Goal: Information Seeking & Learning: Learn about a topic

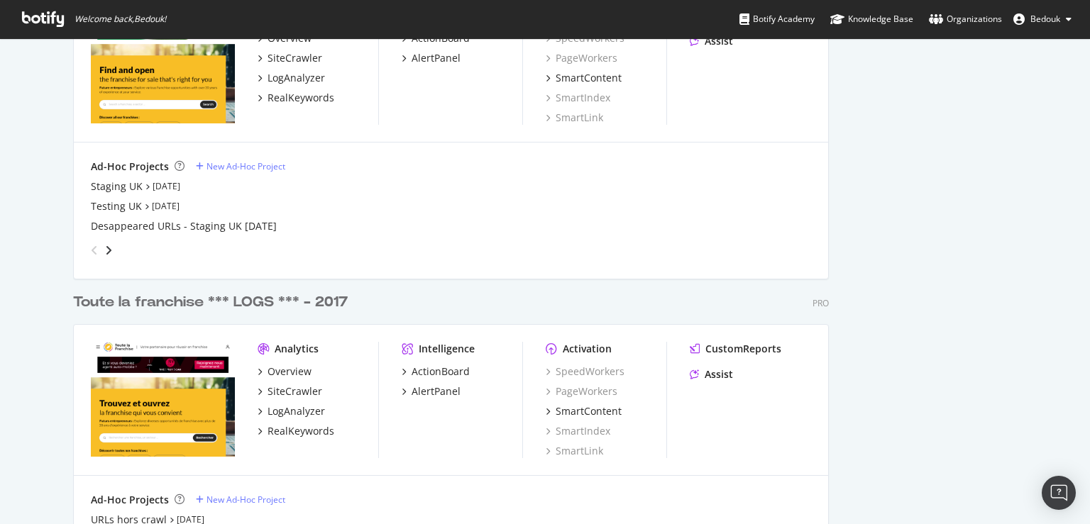
scroll to position [2929, 0]
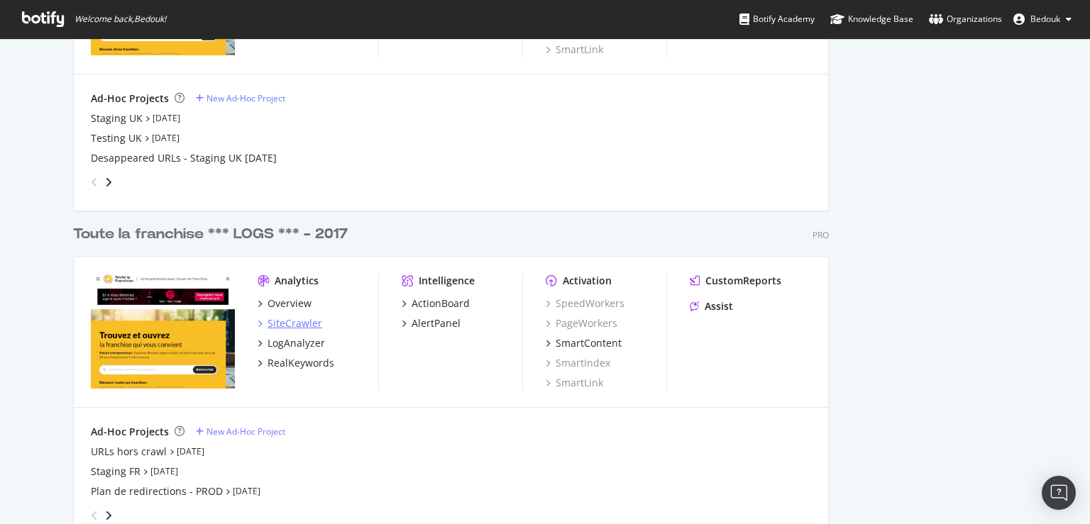
click at [290, 328] on div "SiteCrawler" at bounding box center [294, 323] width 55 height 14
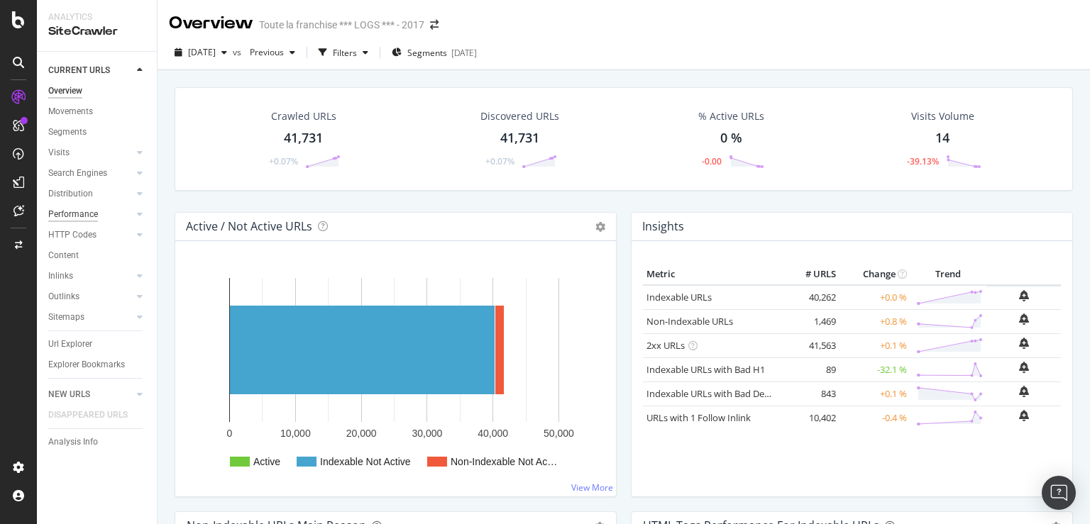
click at [70, 218] on div "Performance" at bounding box center [73, 214] width 50 height 15
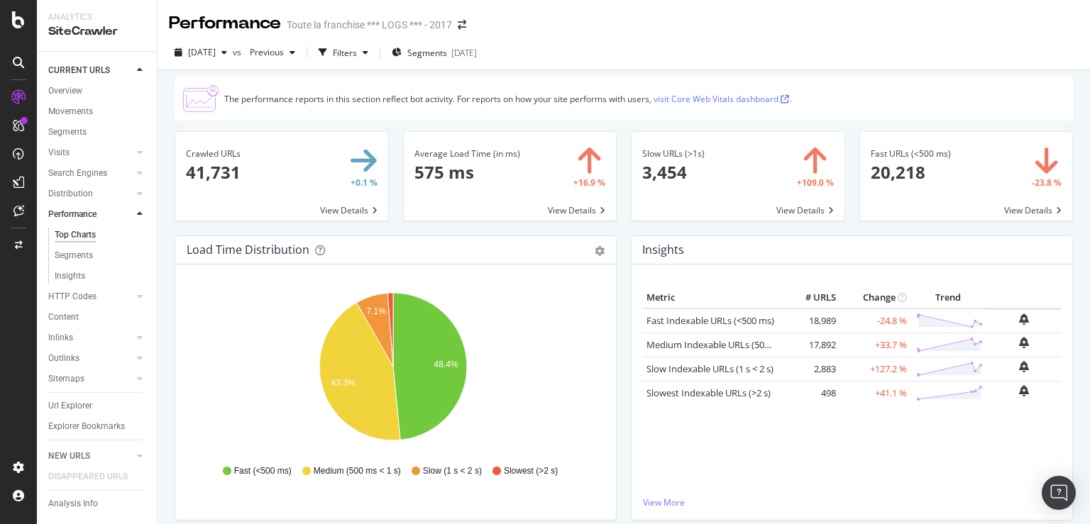
click at [169, 333] on div "Load Time Distribution Pie Table Export as CSV Add to Custom Report Hold CTRL w…" at bounding box center [395, 385] width 456 height 299
click at [87, 173] on div "Search Engines" at bounding box center [77, 173] width 59 height 15
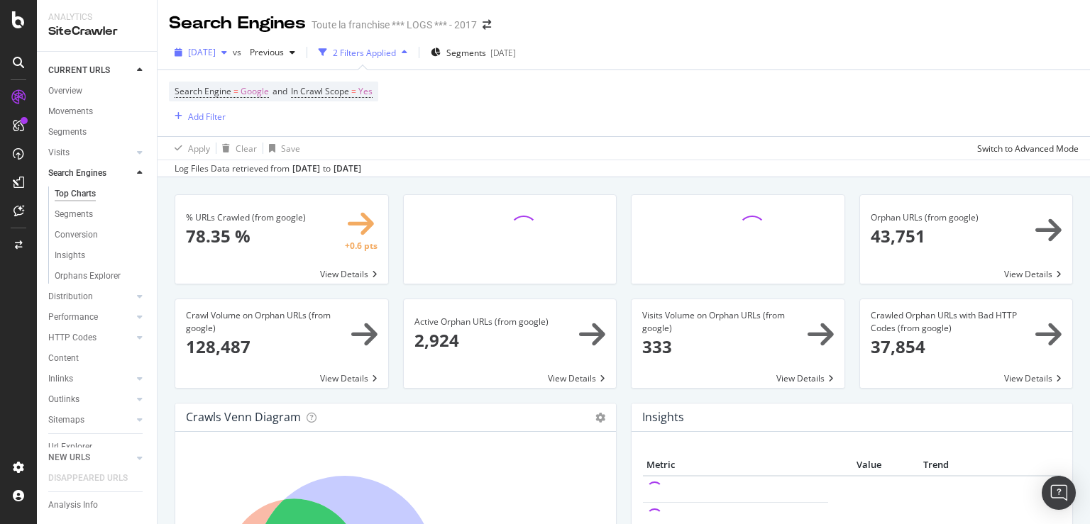
click at [216, 53] on span "[DATE]" at bounding box center [202, 52] width 28 height 12
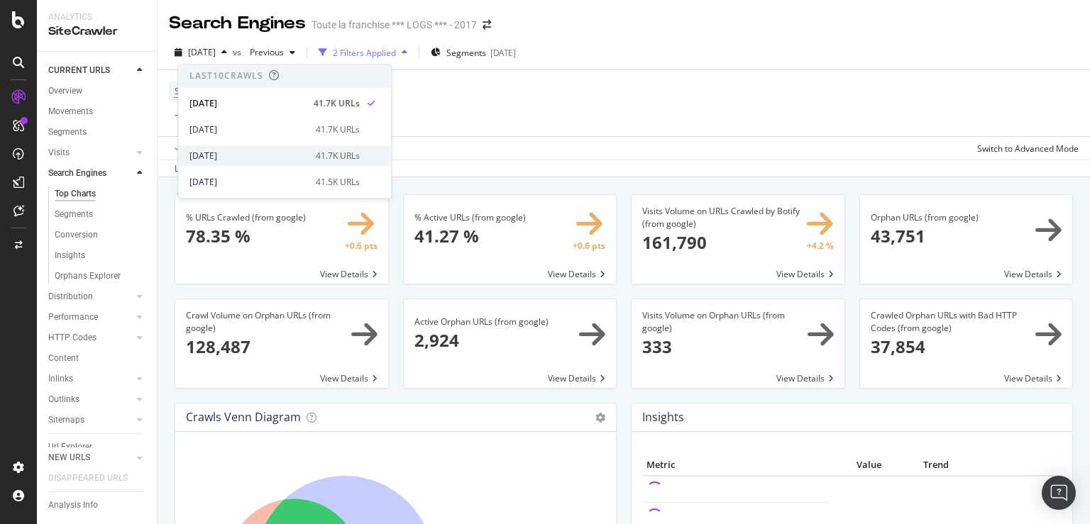
click at [254, 153] on div "[DATE]" at bounding box center [248, 156] width 118 height 13
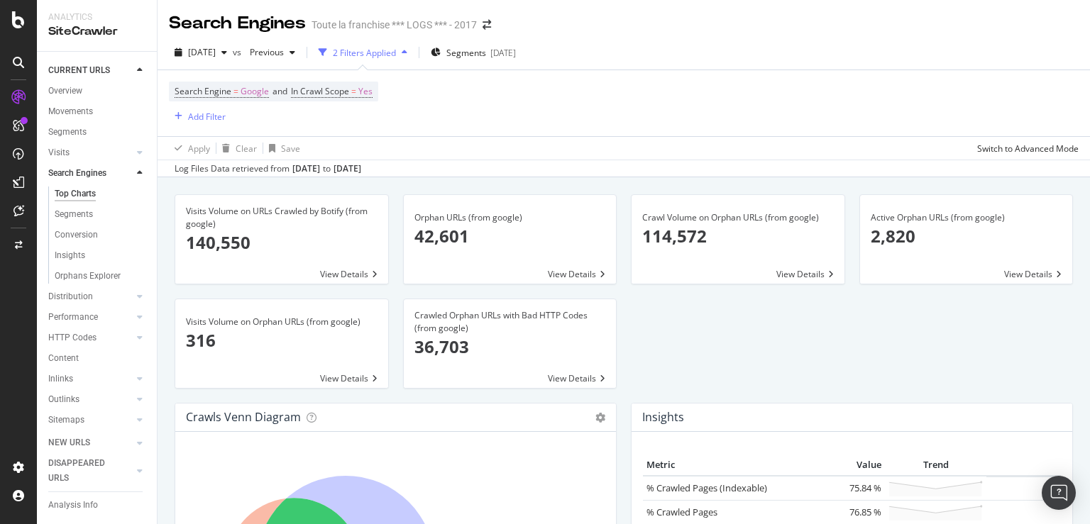
click at [848, 381] on div "Visits Volume on URLs Crawled by Botify (from google) 140,550 View Details Orph…" at bounding box center [623, 298] width 912 height 209
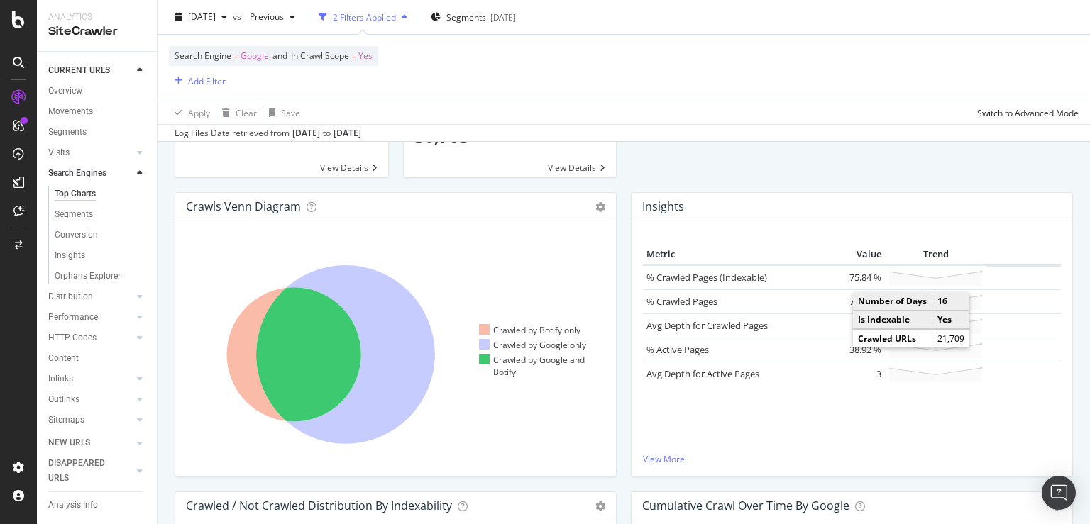
scroll to position [272, 0]
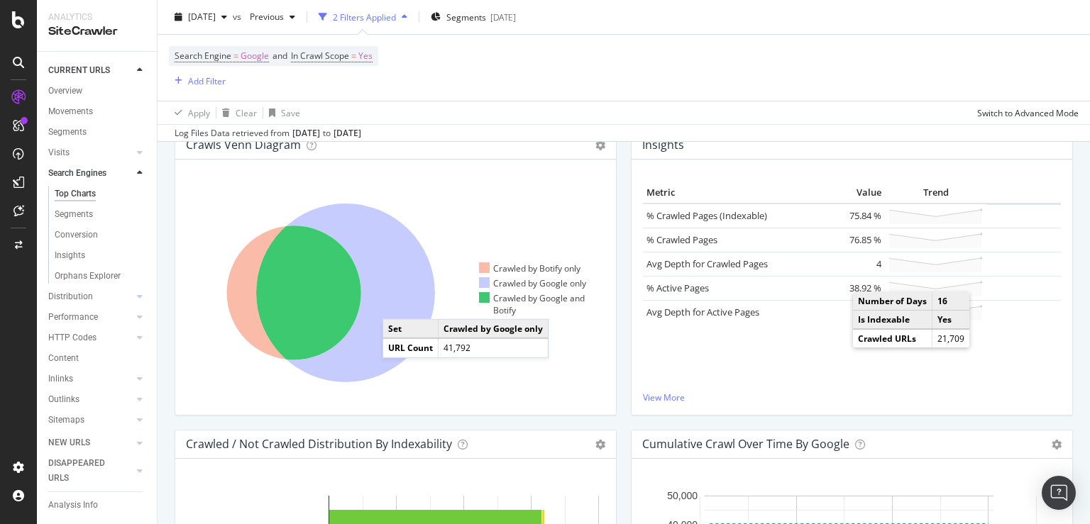
click at [397, 304] on icon at bounding box center [345, 293] width 179 height 179
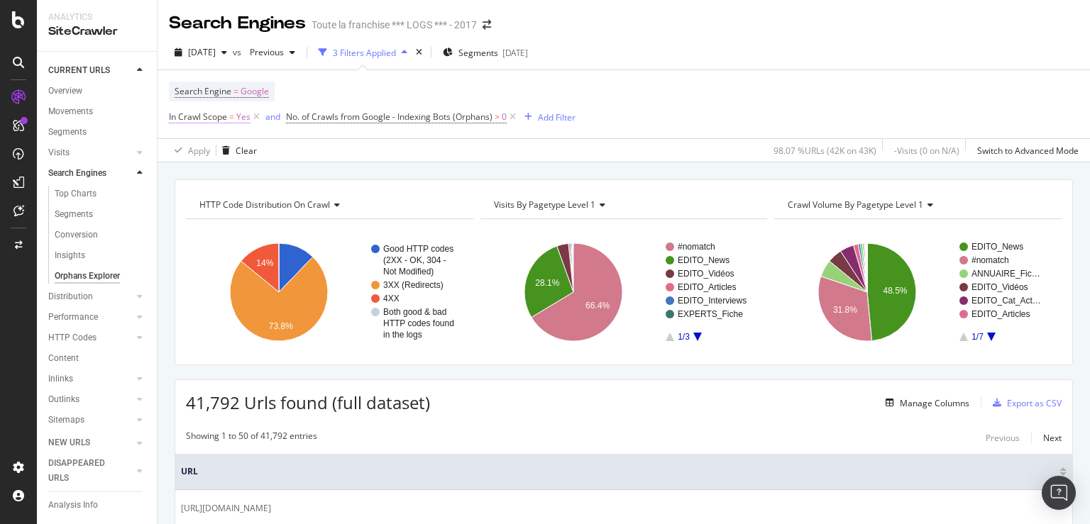
click at [237, 117] on span "Yes" at bounding box center [243, 117] width 14 height 20
click at [206, 149] on div "Yes" at bounding box center [259, 150] width 156 height 23
click at [201, 196] on div "No" at bounding box center [260, 198] width 152 height 18
click at [325, 175] on div "Apply" at bounding box center [326, 180] width 22 height 12
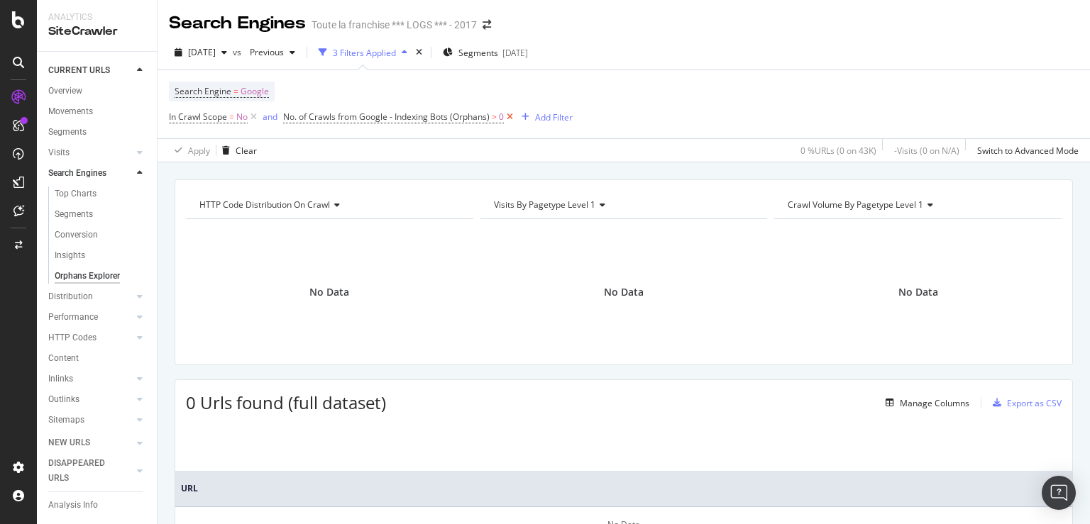
click at [509, 117] on icon at bounding box center [510, 117] width 12 height 14
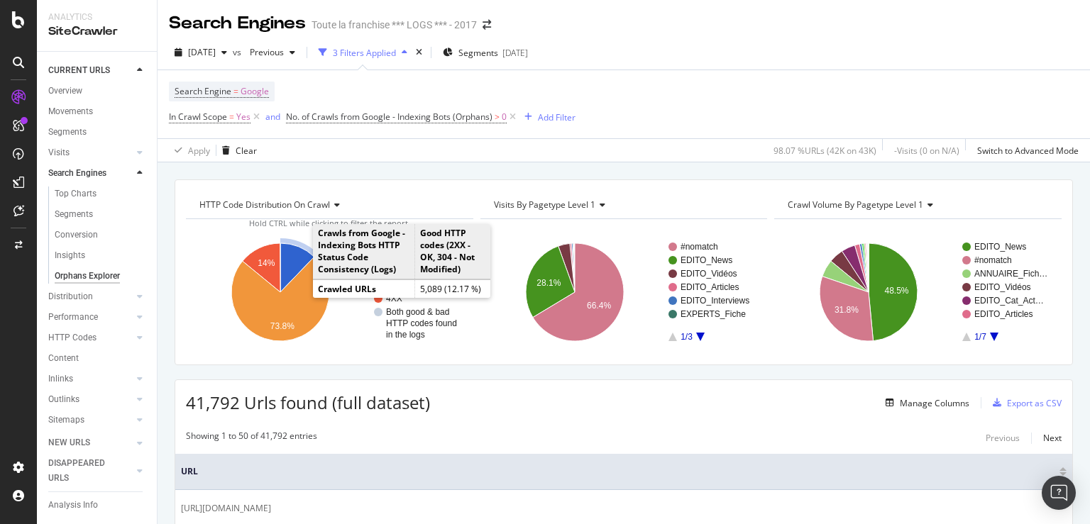
click at [291, 258] on icon "A chart." at bounding box center [297, 267] width 34 height 49
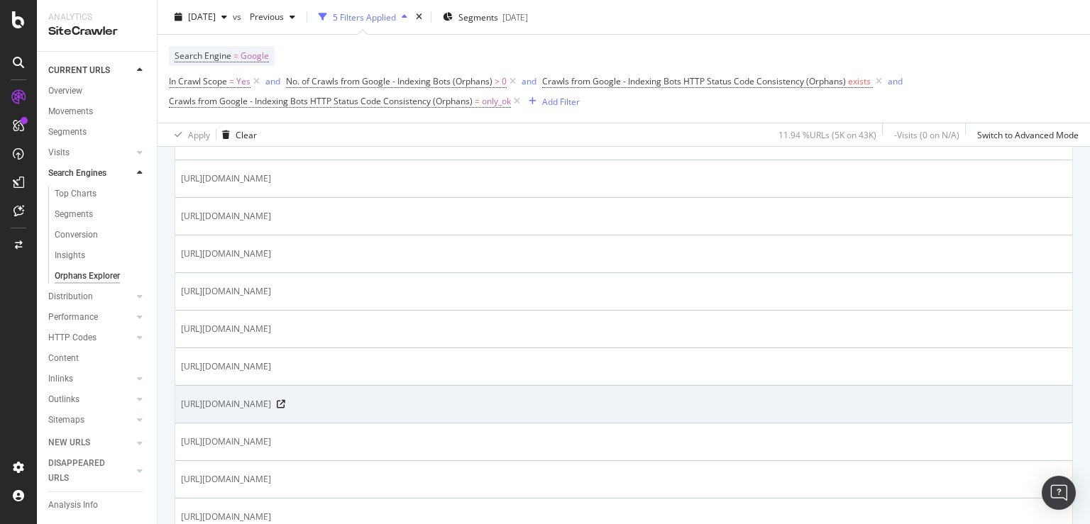
scroll to position [1938, 0]
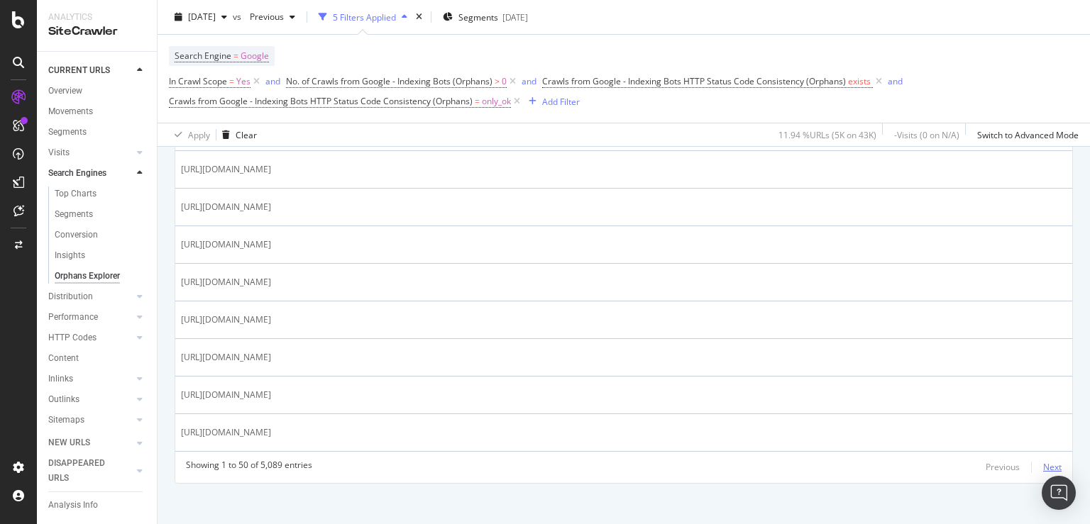
click at [1044, 461] on div "Next" at bounding box center [1052, 467] width 18 height 12
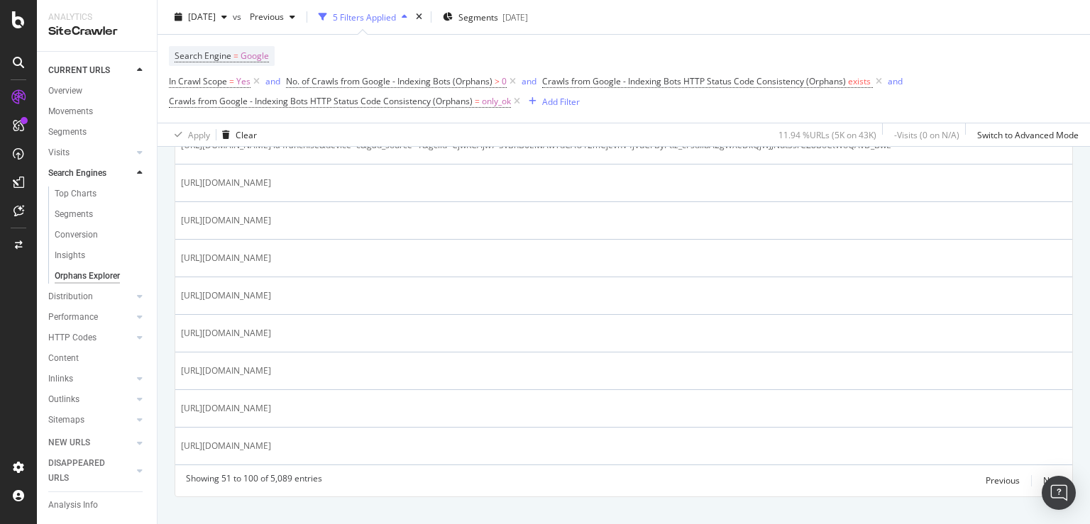
scroll to position [1967, 0]
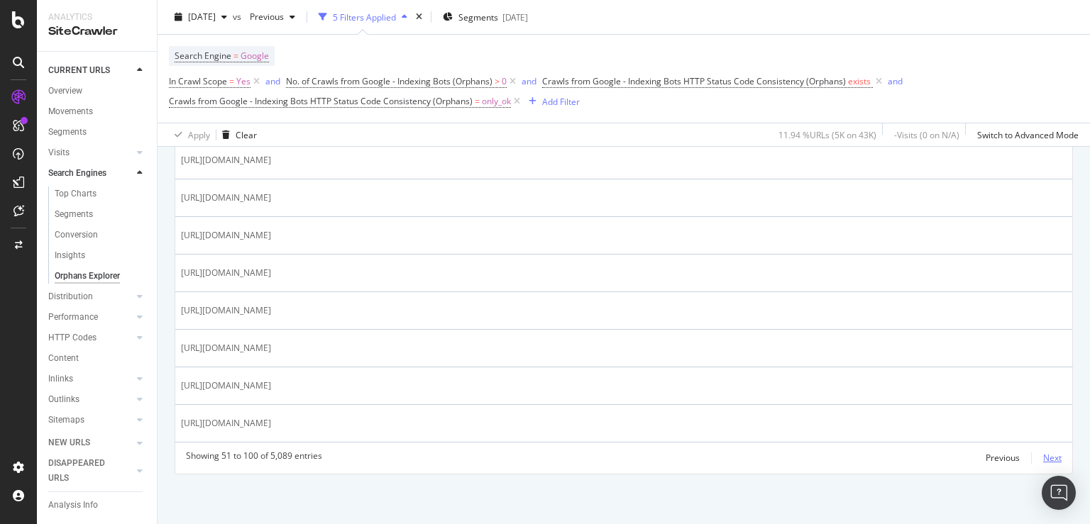
click at [1043, 458] on div "Next" at bounding box center [1052, 458] width 18 height 12
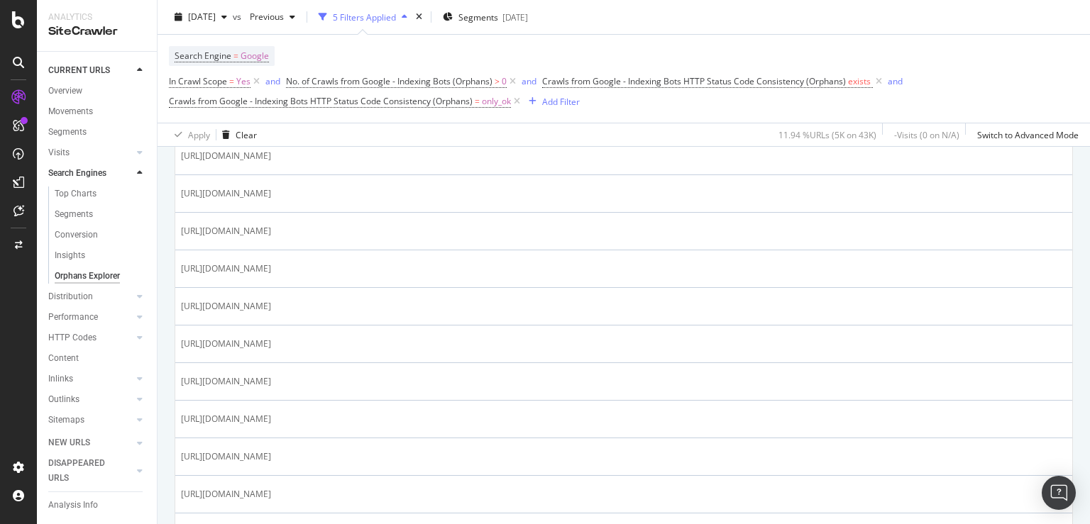
scroll to position [1938, 0]
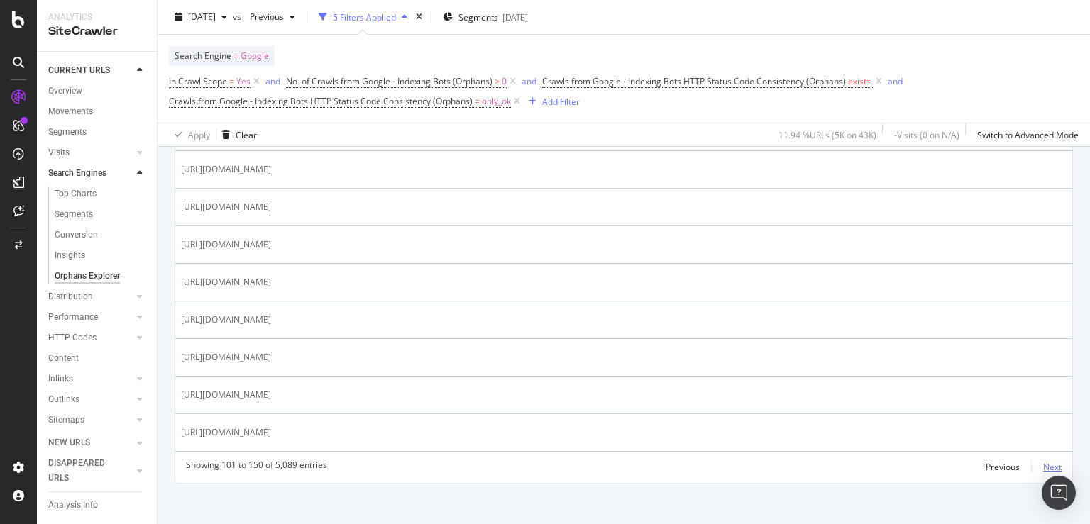
click at [1043, 461] on div "Next" at bounding box center [1052, 467] width 18 height 12
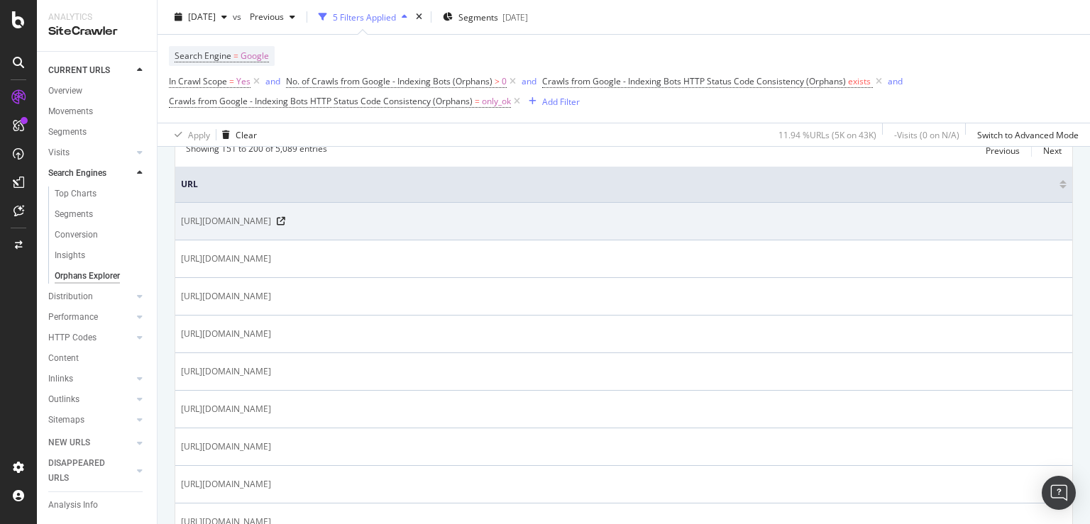
scroll to position [341, 0]
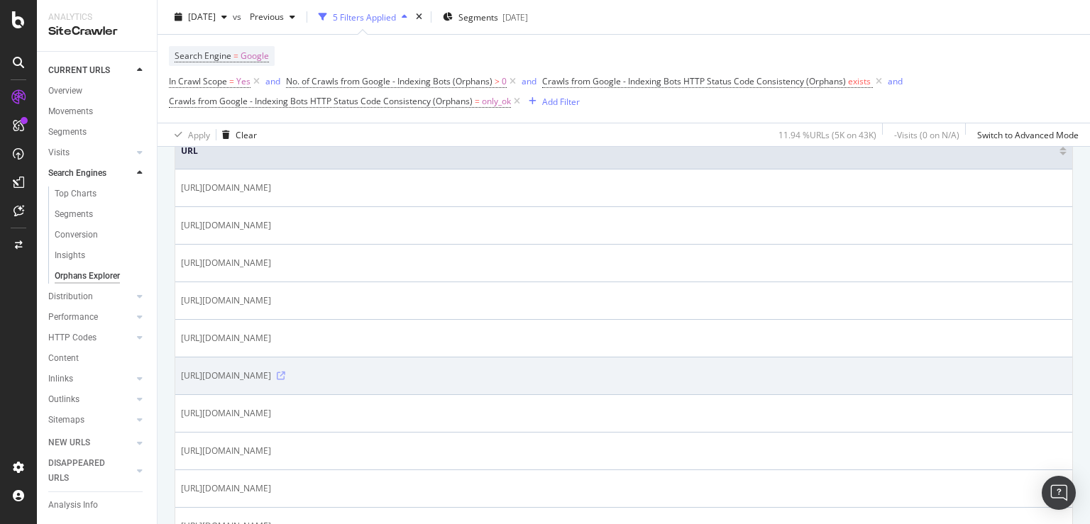
click at [285, 375] on icon at bounding box center [281, 376] width 9 height 9
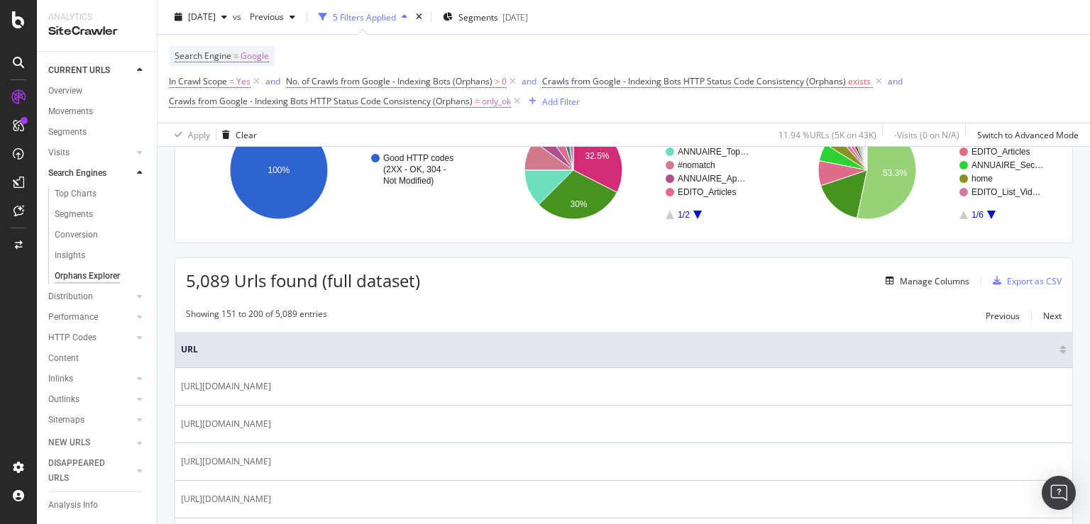
scroll to position [0, 0]
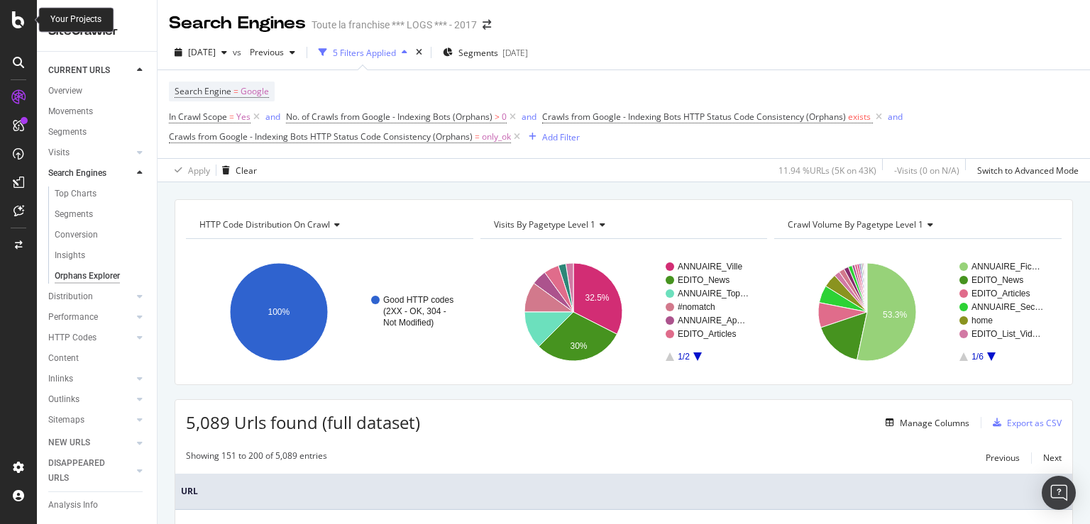
click at [23, 17] on icon at bounding box center [18, 19] width 13 height 17
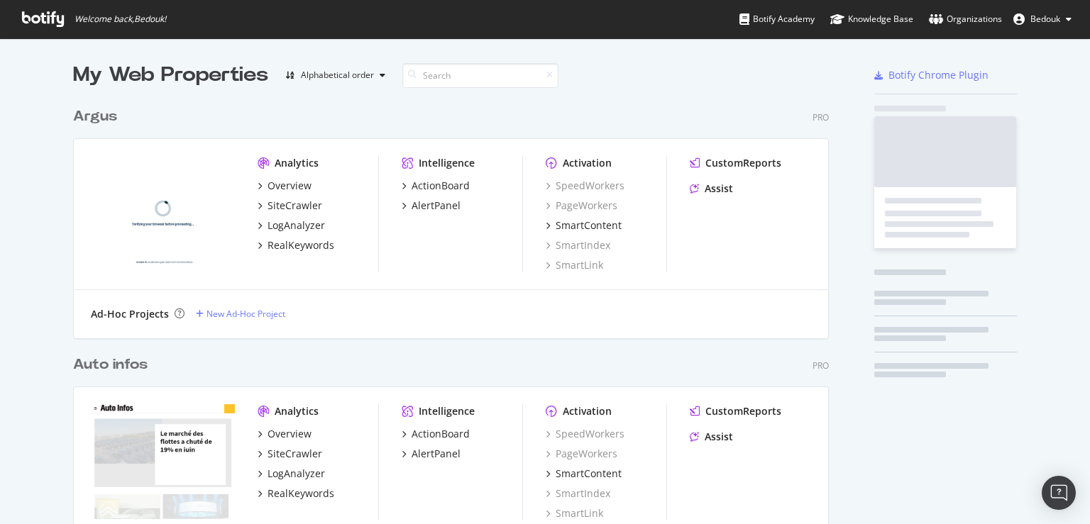
scroll to position [512, 1066]
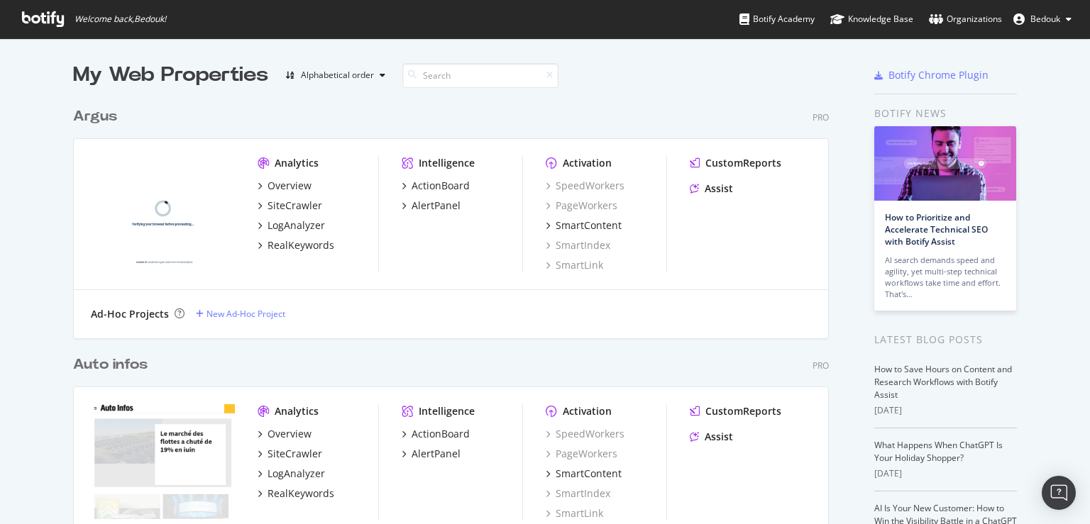
click at [1060, 21] on span "Bedouk" at bounding box center [1045, 19] width 30 height 12
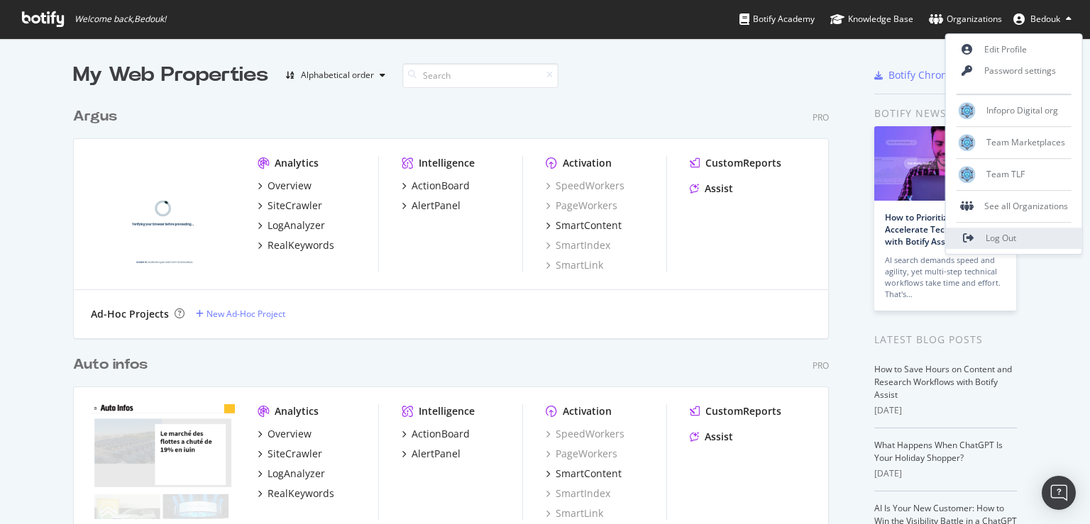
click at [996, 244] on link "Log Out" at bounding box center [1014, 238] width 136 height 21
